Goal: Register for event/course

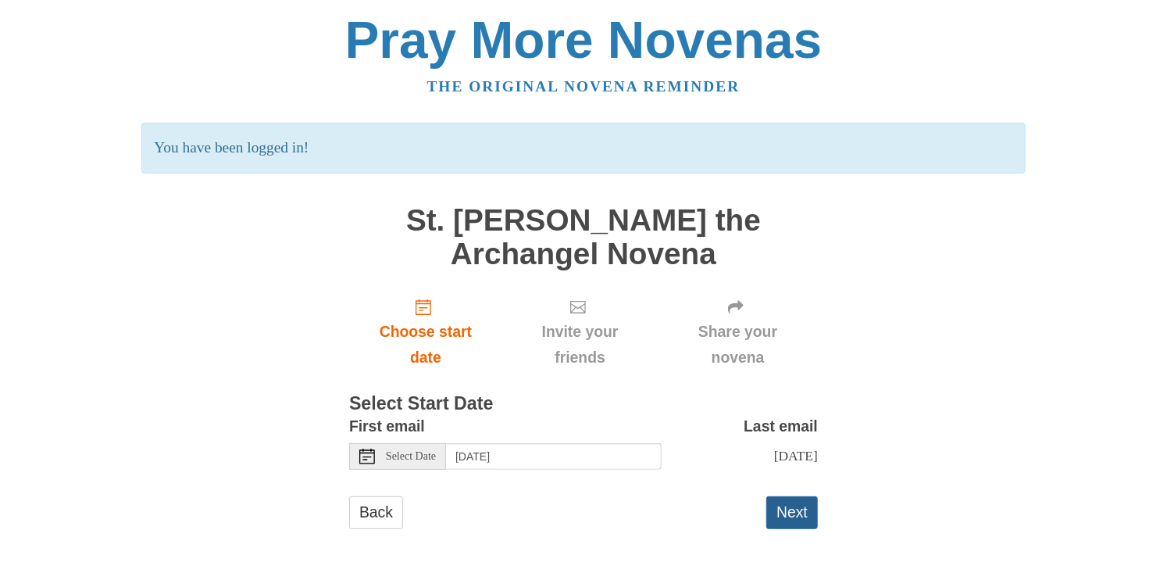
click at [798, 496] on button "Next" at bounding box center [792, 512] width 52 height 32
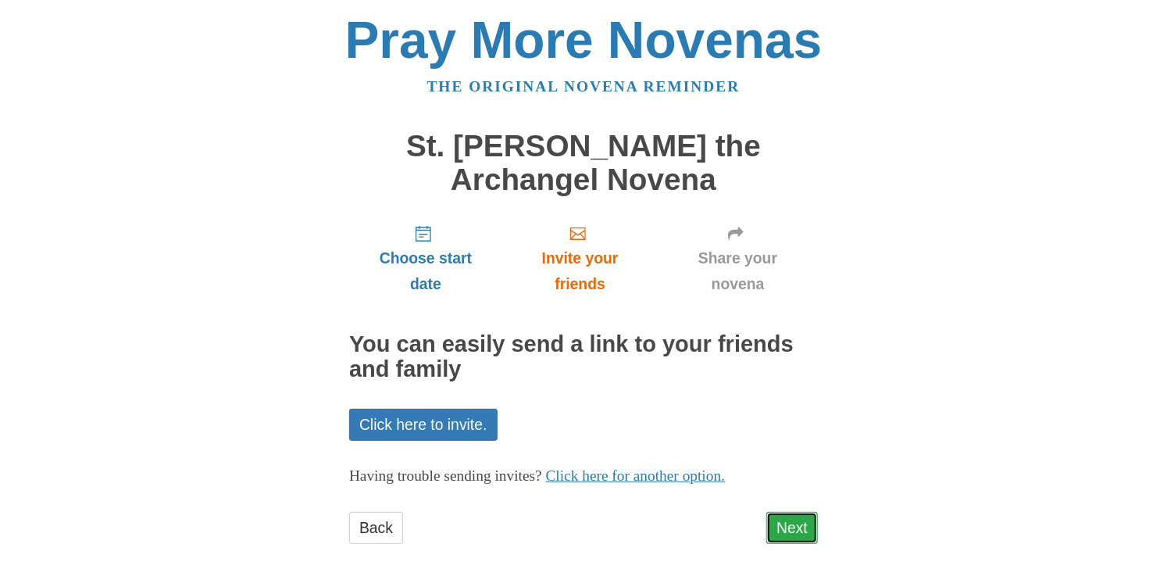
click at [804, 512] on link "Next" at bounding box center [792, 528] width 52 height 32
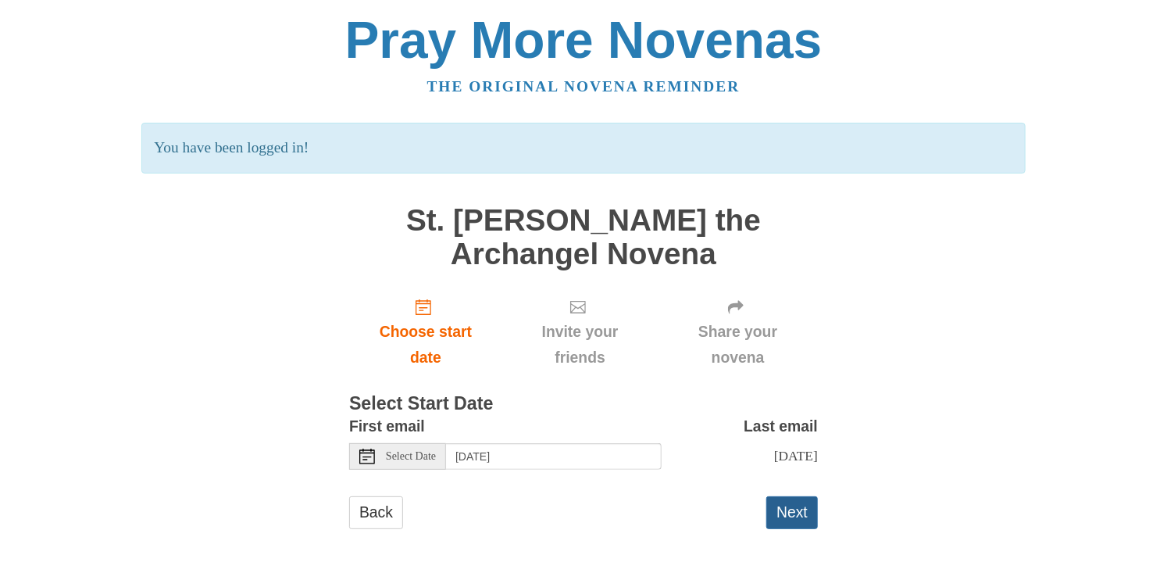
click at [797, 496] on button "Next" at bounding box center [792, 512] width 52 height 32
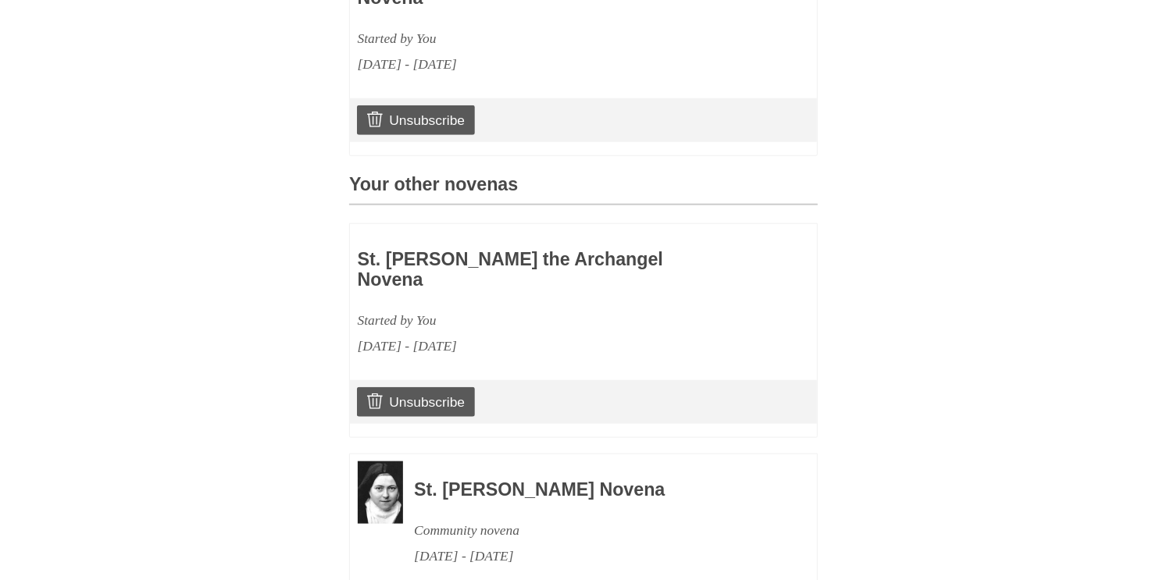
scroll to position [589, 0]
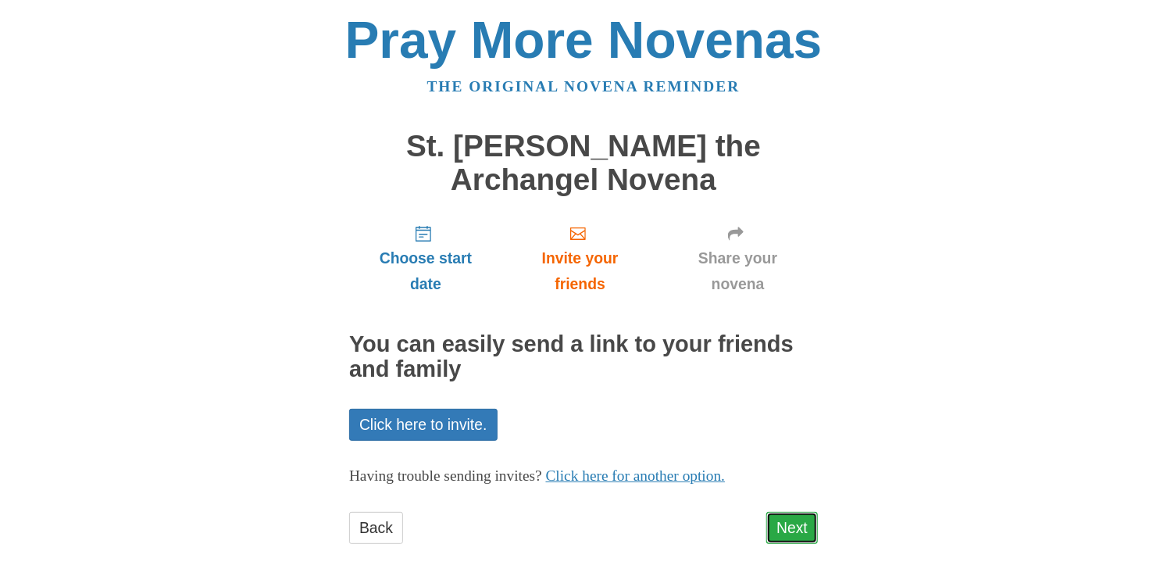
click at [801, 512] on link "Next" at bounding box center [792, 528] width 52 height 32
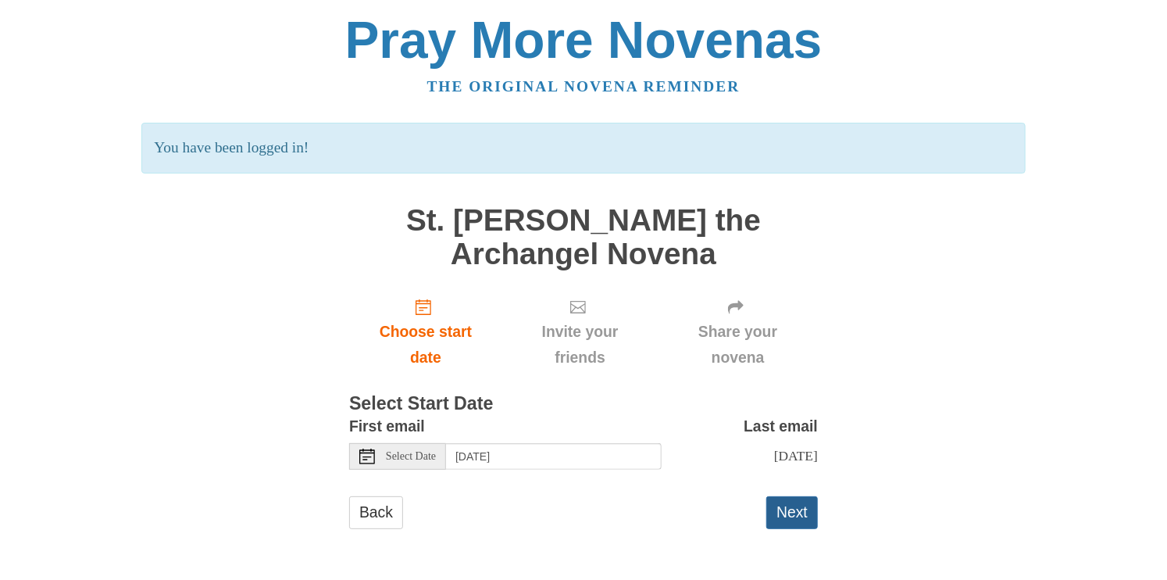
click at [788, 496] on button "Next" at bounding box center [792, 512] width 52 height 32
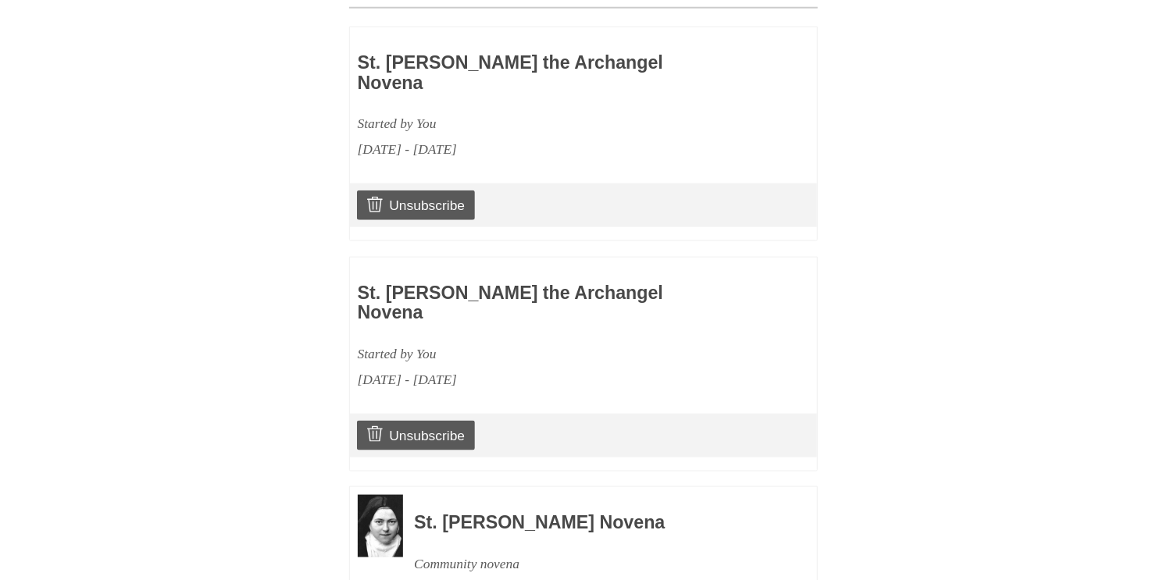
scroll to position [798, 0]
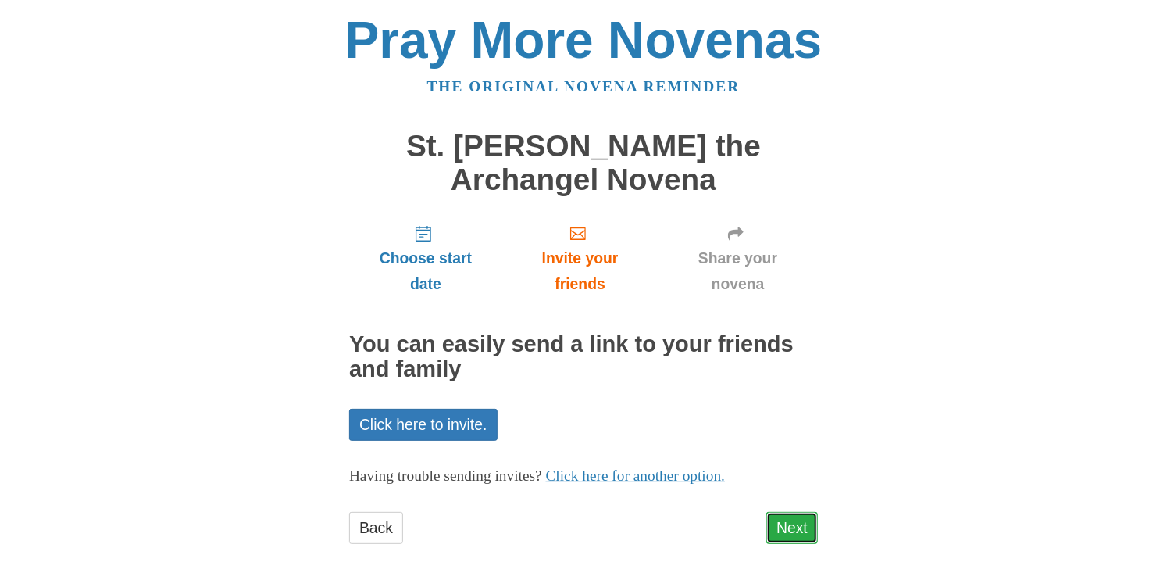
click at [802, 512] on link "Next" at bounding box center [792, 528] width 52 height 32
